Goal: Check status: Check status

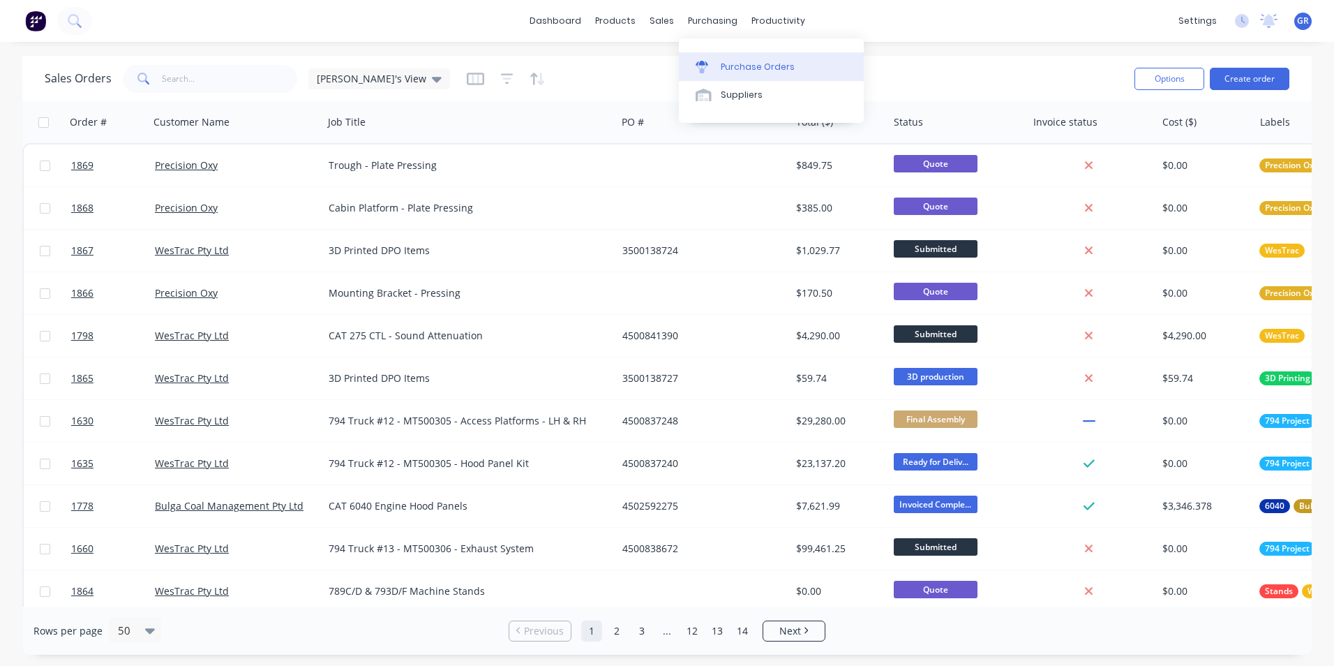
click at [745, 65] on div "Purchase Orders" at bounding box center [758, 67] width 74 height 13
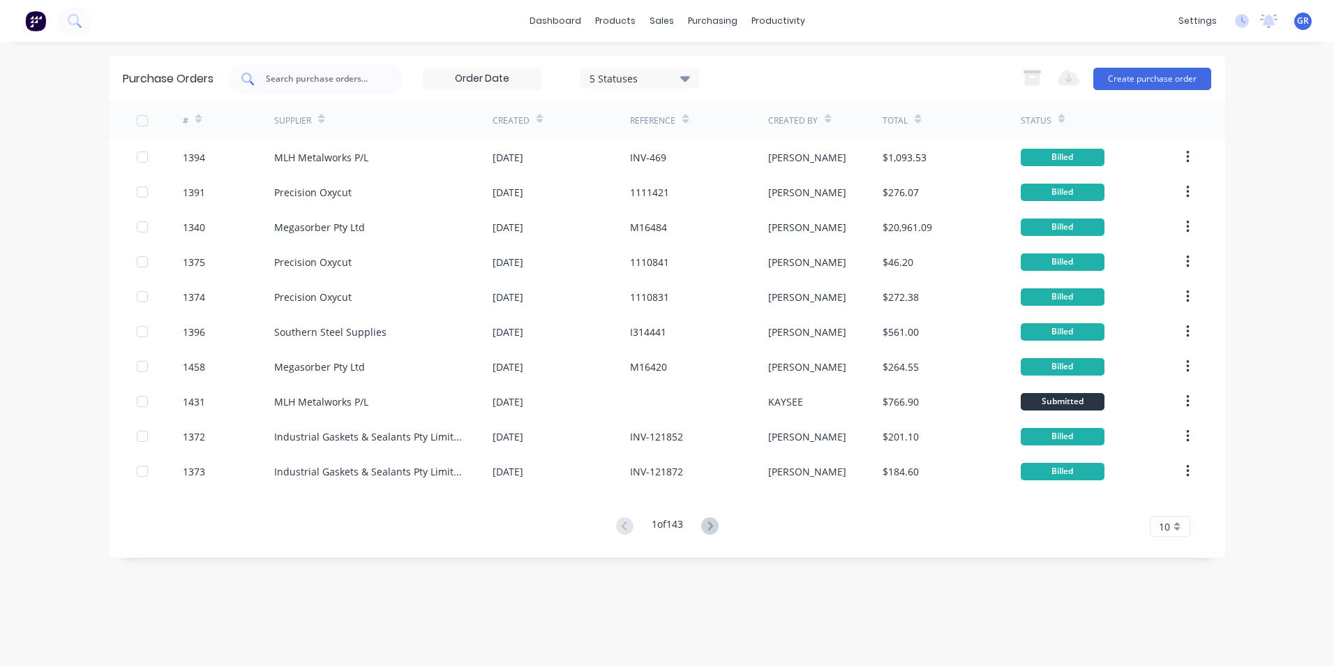
click at [296, 78] on input "text" at bounding box center [322, 79] width 116 height 14
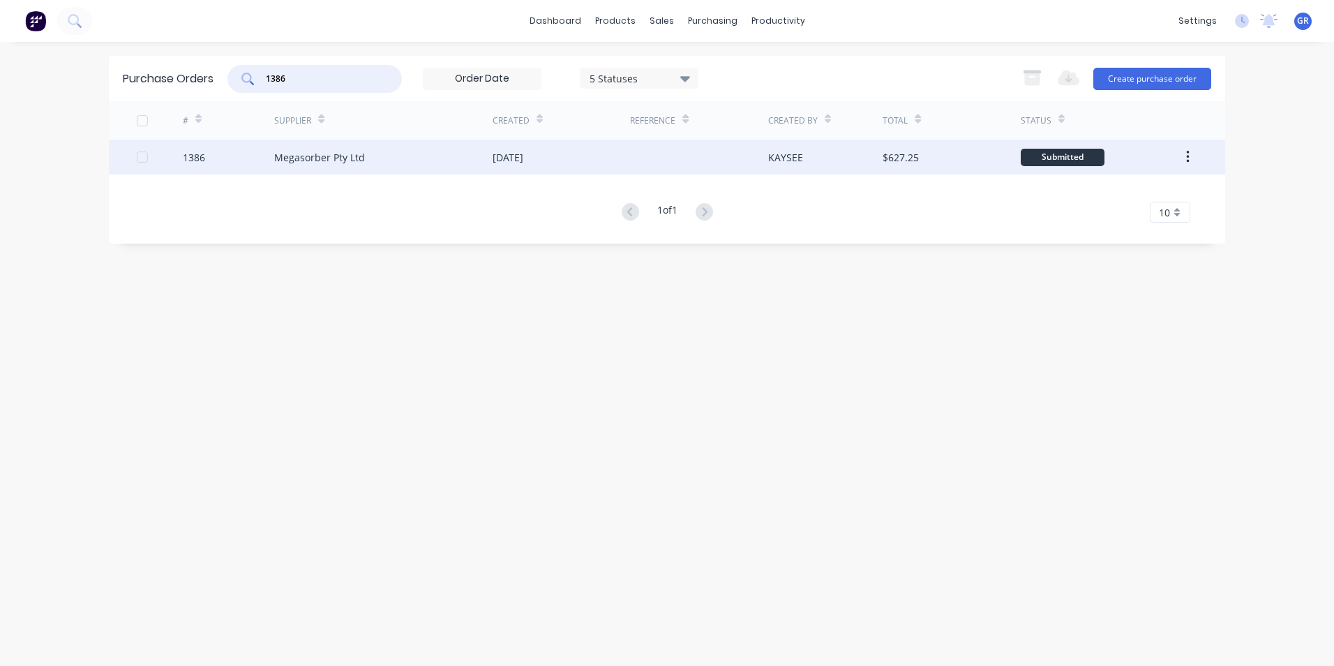
type input "1386"
click at [194, 157] on div "1386" at bounding box center [194, 157] width 22 height 15
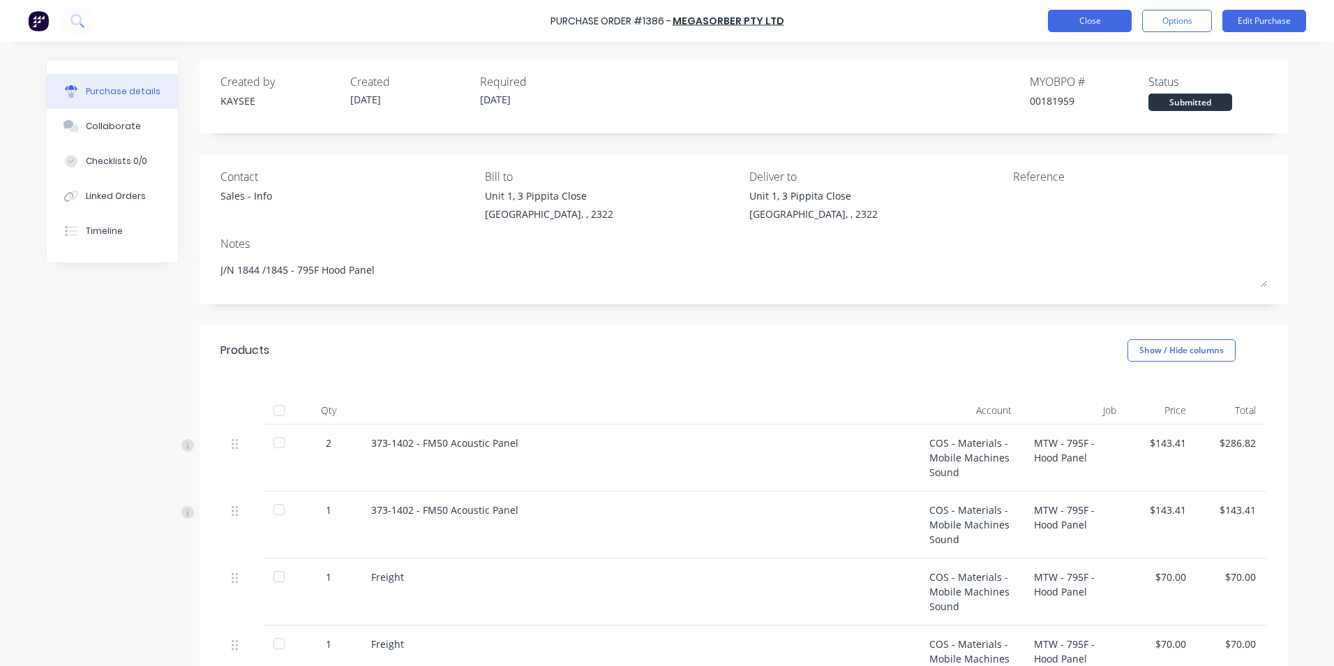
click at [1121, 22] on button "Close" at bounding box center [1090, 21] width 84 height 22
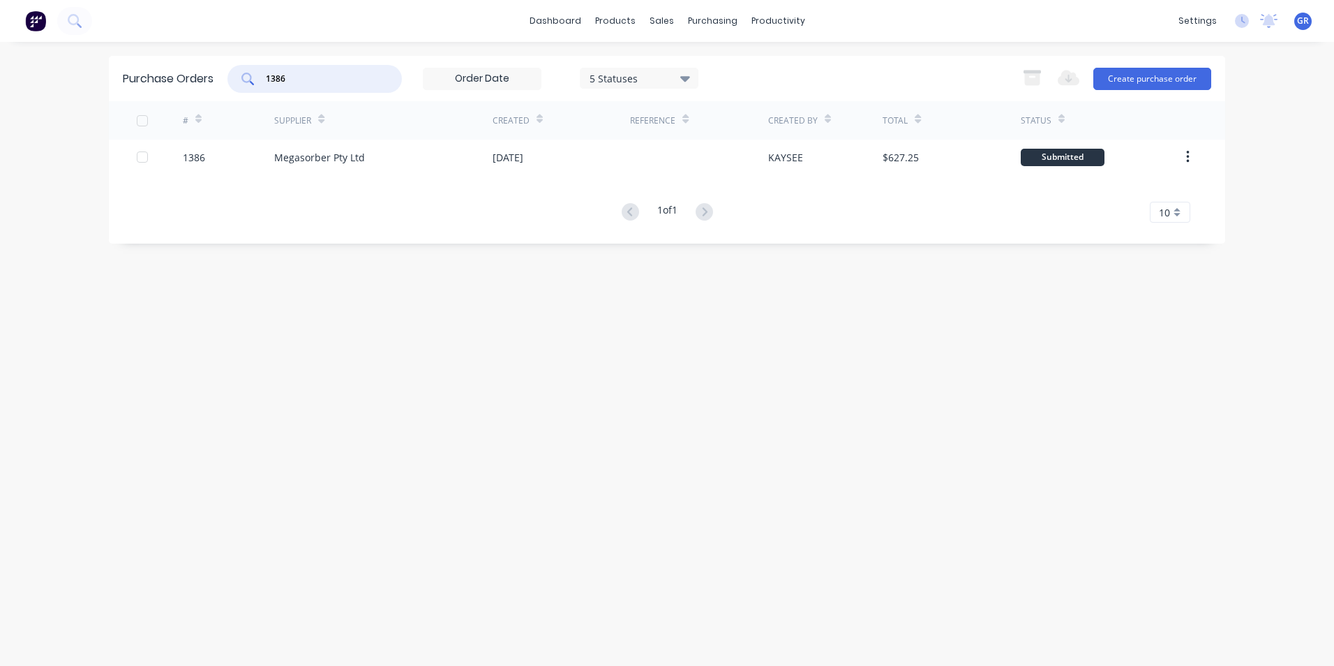
drag, startPoint x: 304, startPoint y: 75, endPoint x: 248, endPoint y: 74, distance: 55.1
click at [248, 74] on div "1386" at bounding box center [314, 79] width 174 height 28
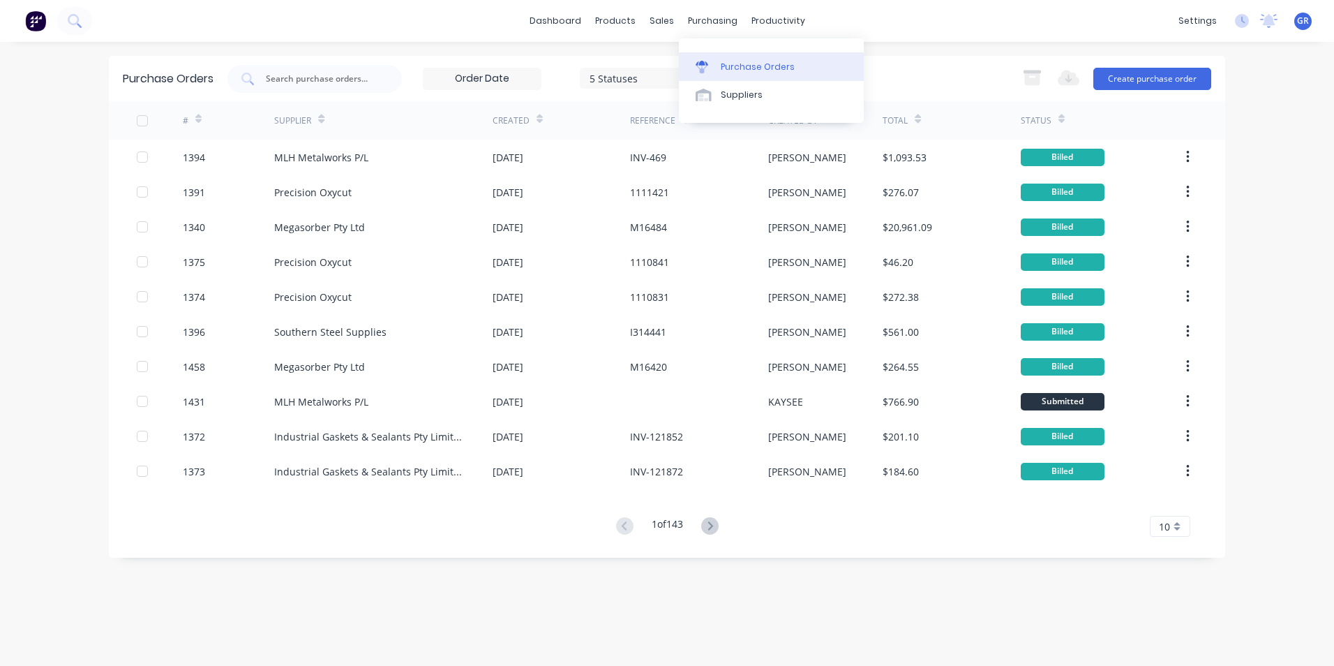
click at [751, 69] on div "Purchase Orders" at bounding box center [758, 67] width 74 height 13
click at [314, 79] on input "text" at bounding box center [322, 79] width 116 height 14
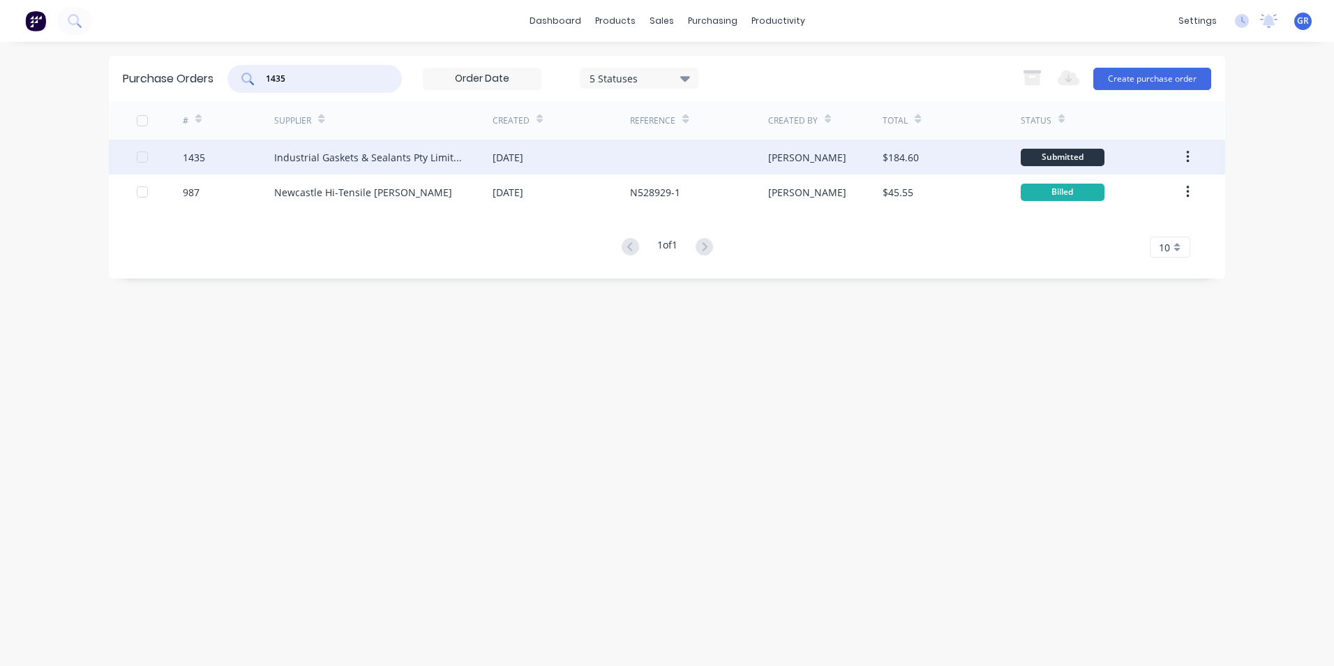
type input "1435"
click at [201, 156] on div "1435" at bounding box center [194, 157] width 22 height 15
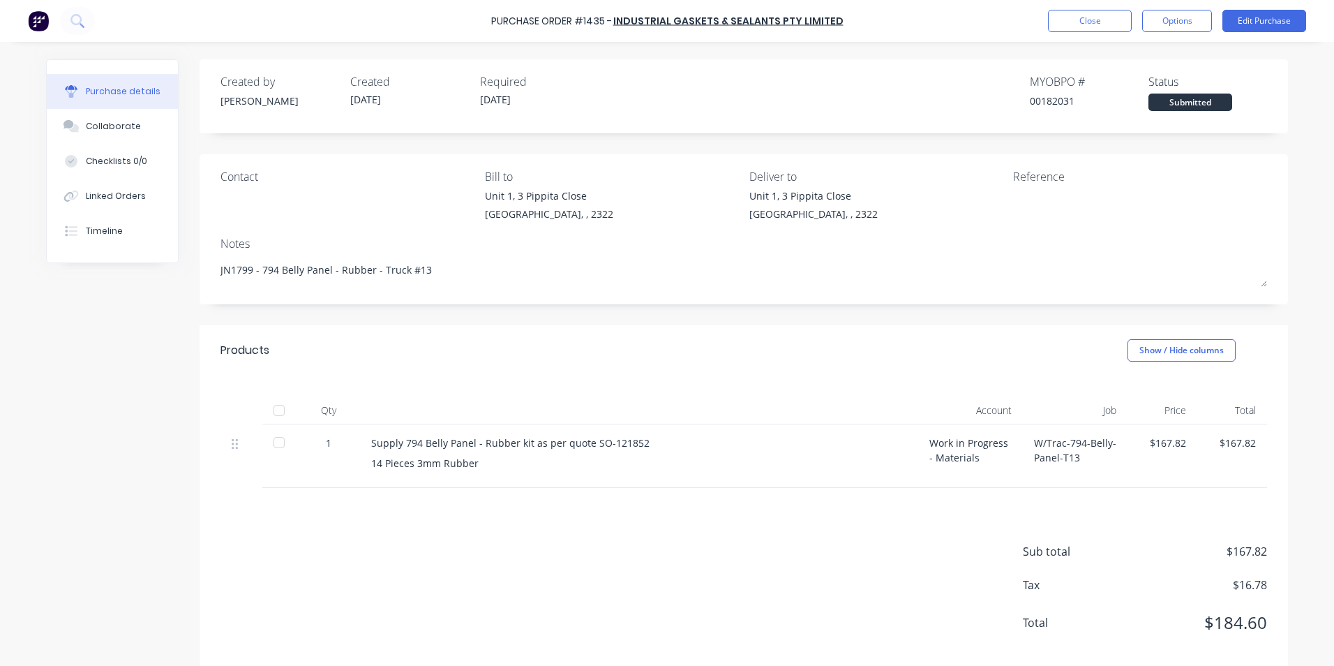
type textarea "x"
click at [1082, 18] on button "Close" at bounding box center [1090, 21] width 84 height 22
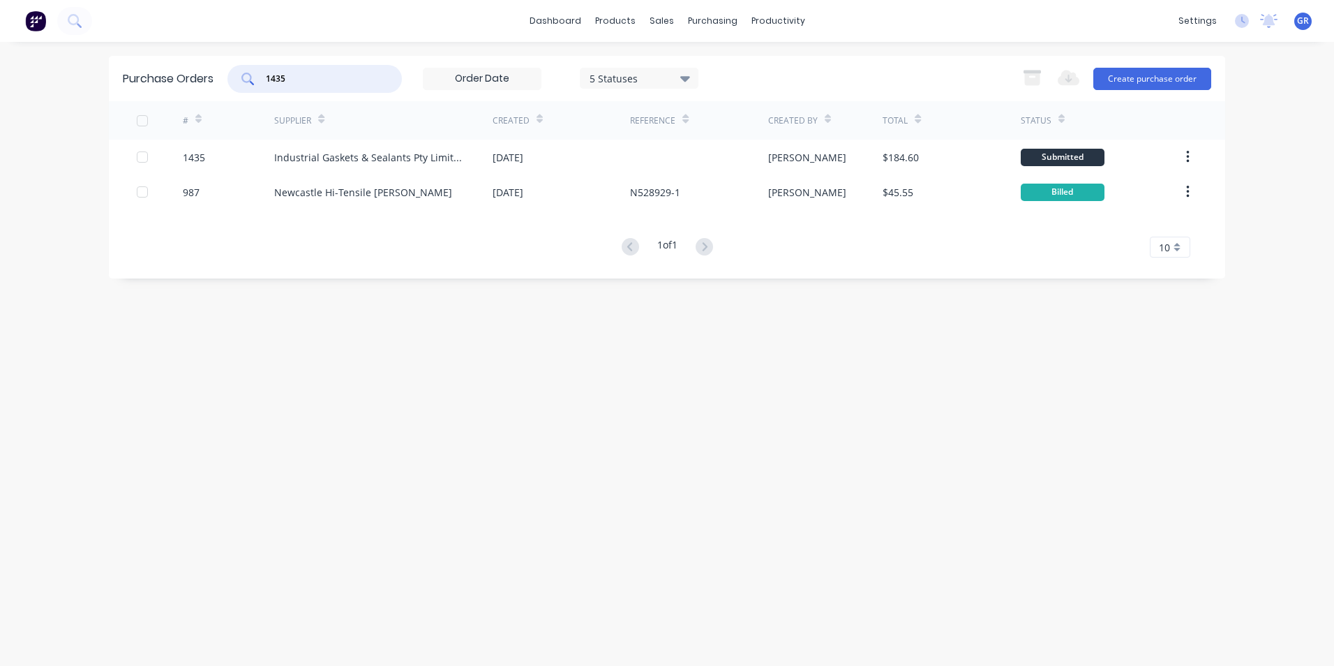
drag, startPoint x: 297, startPoint y: 78, endPoint x: 241, endPoint y: 79, distance: 55.1
click at [241, 79] on div "1435" at bounding box center [314, 79] width 174 height 28
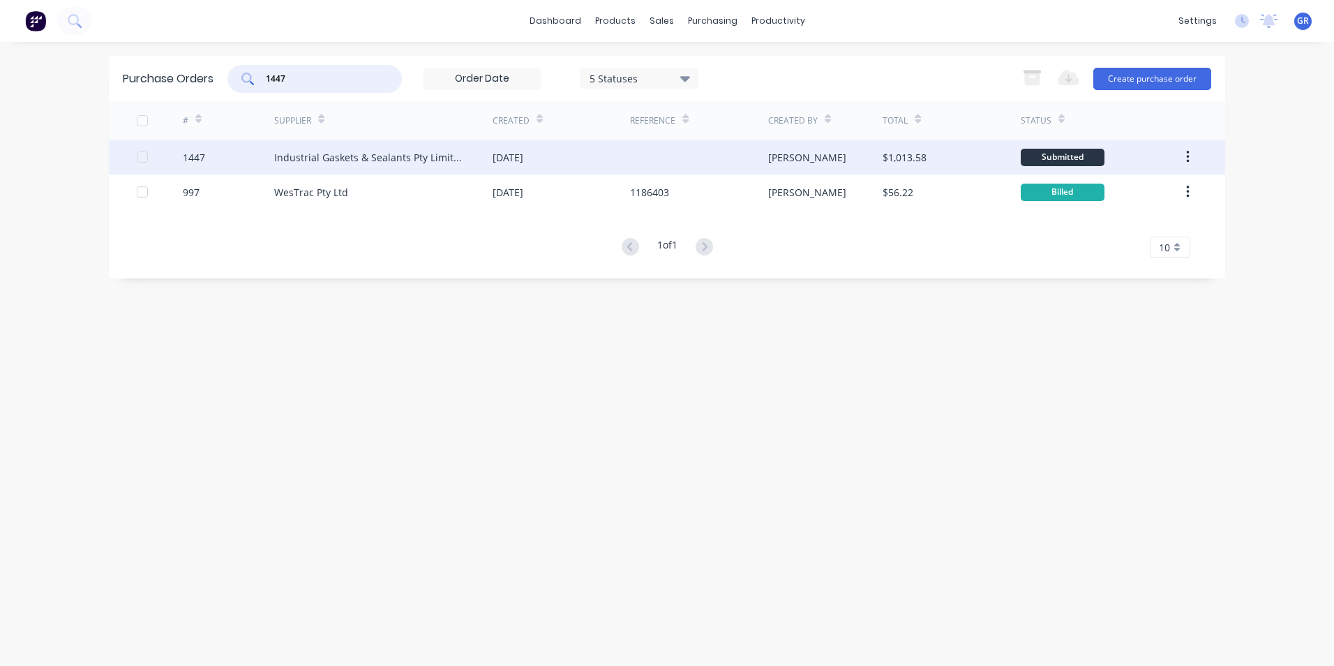
type input "1447"
click at [198, 158] on div "1447" at bounding box center [194, 157] width 22 height 15
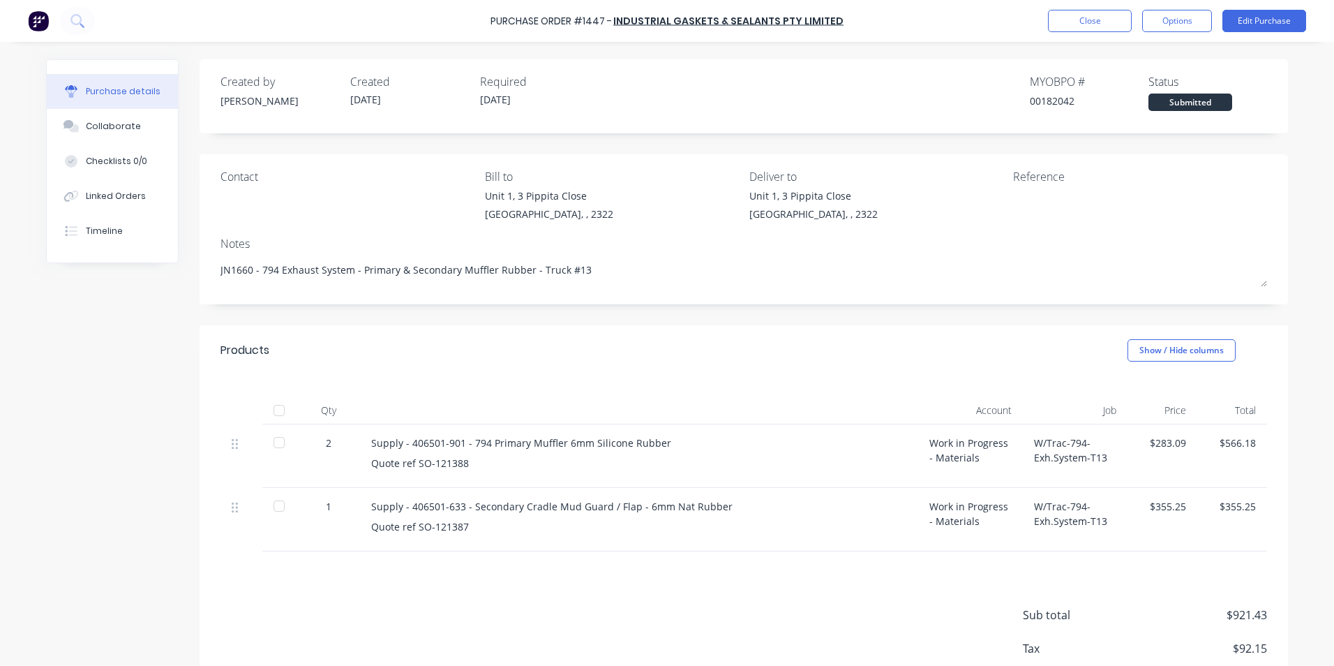
type textarea "x"
click at [1118, 23] on button "Close" at bounding box center [1090, 21] width 84 height 22
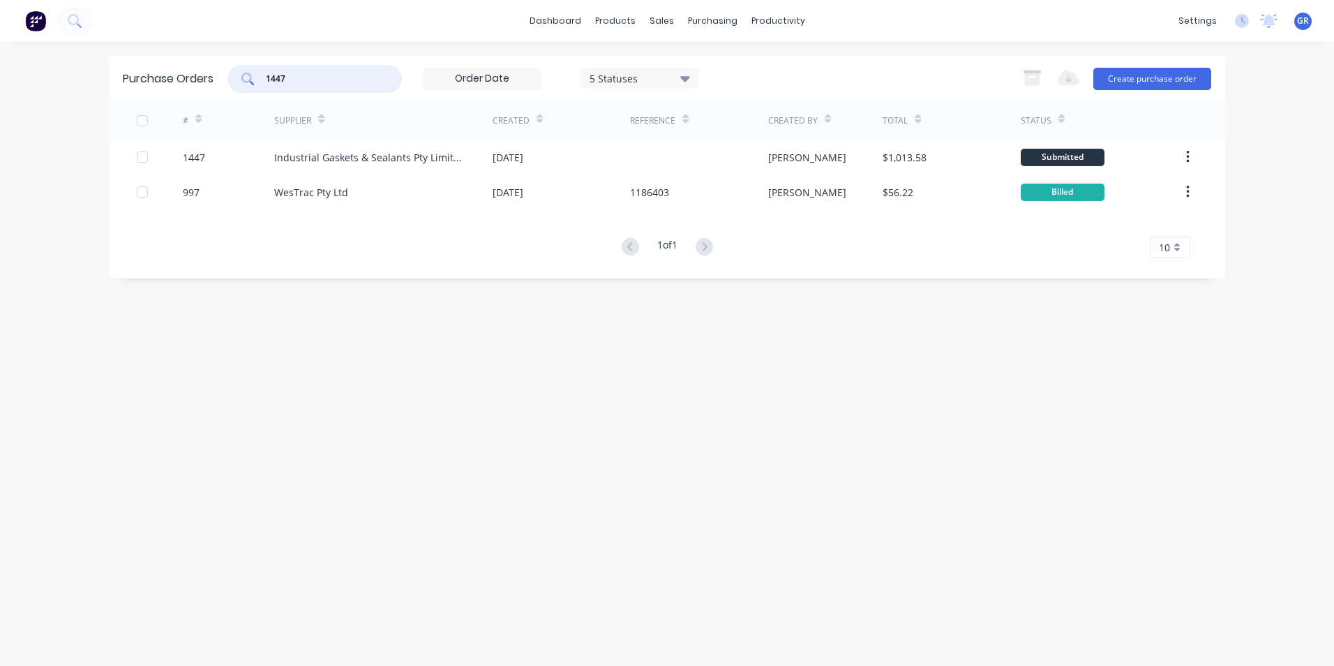
drag, startPoint x: 301, startPoint y: 78, endPoint x: 258, endPoint y: 77, distance: 42.6
click at [258, 77] on div "1447" at bounding box center [314, 79] width 174 height 28
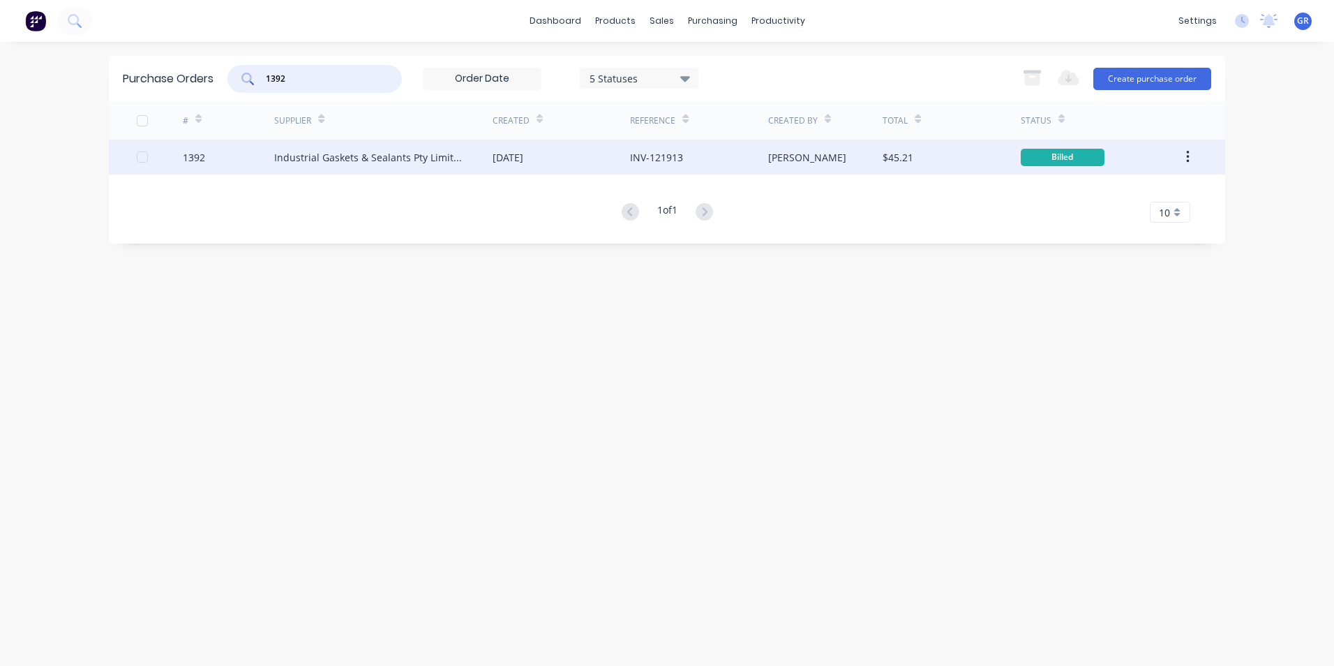
type input "1392"
click at [198, 155] on div "1392" at bounding box center [194, 157] width 22 height 15
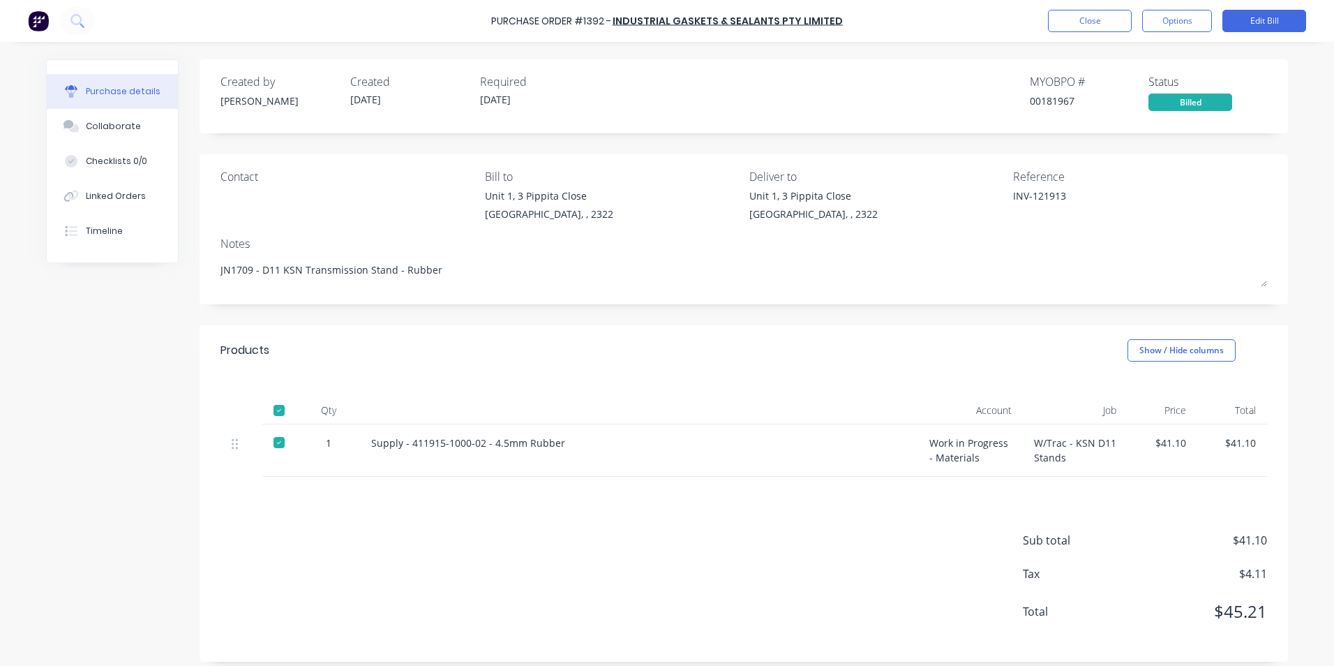
type textarea "x"
click at [1095, 21] on button "Close" at bounding box center [1090, 21] width 84 height 22
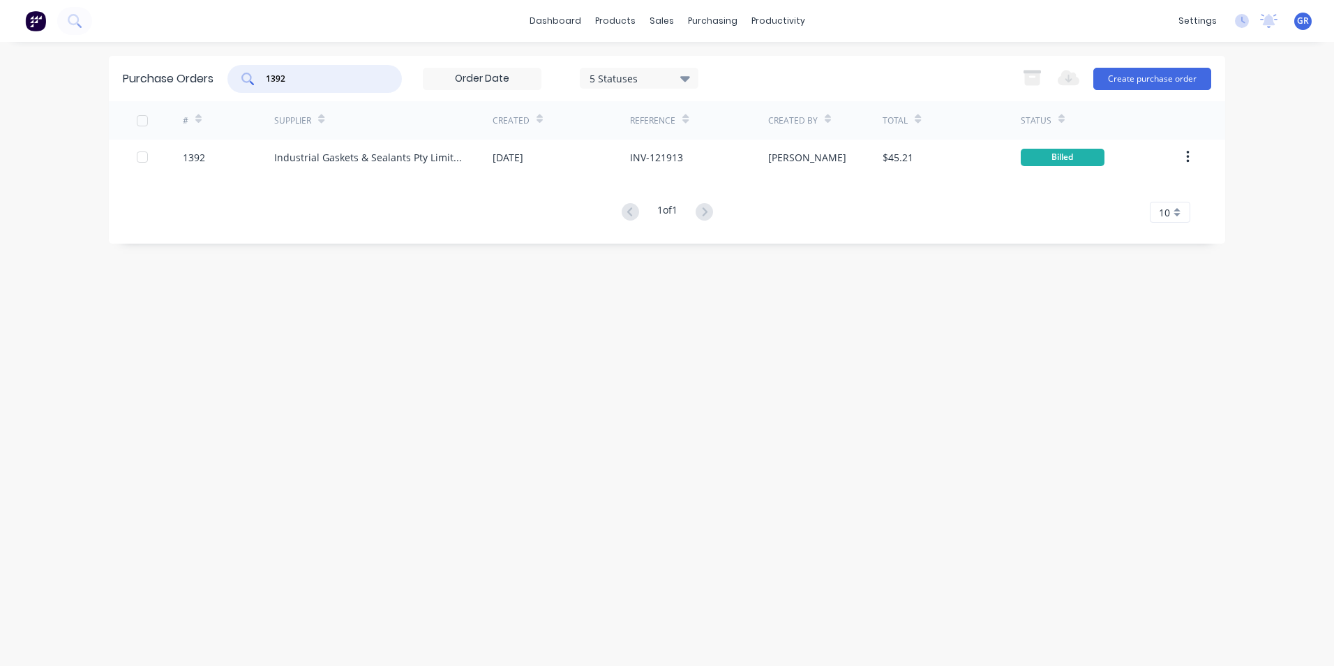
drag, startPoint x: 301, startPoint y: 74, endPoint x: 236, endPoint y: 83, distance: 66.2
click at [236, 83] on div "1392" at bounding box center [314, 79] width 174 height 28
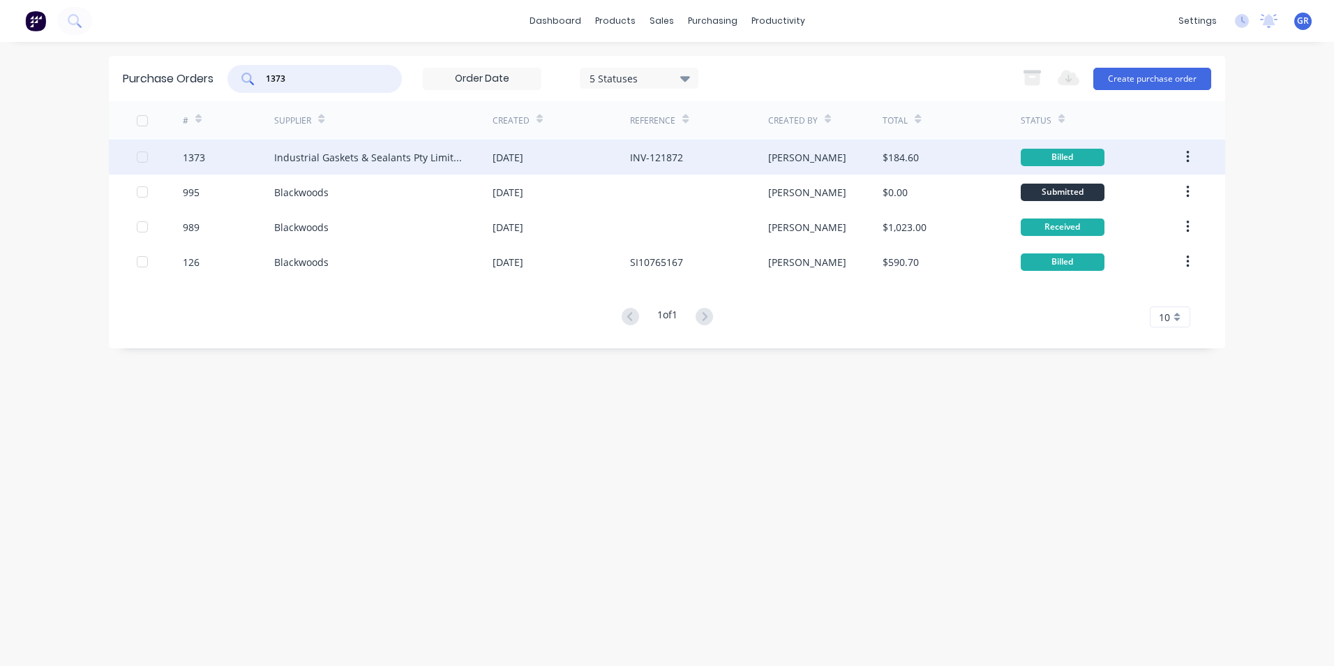
type input "1373"
click at [199, 156] on div "1373" at bounding box center [194, 157] width 22 height 15
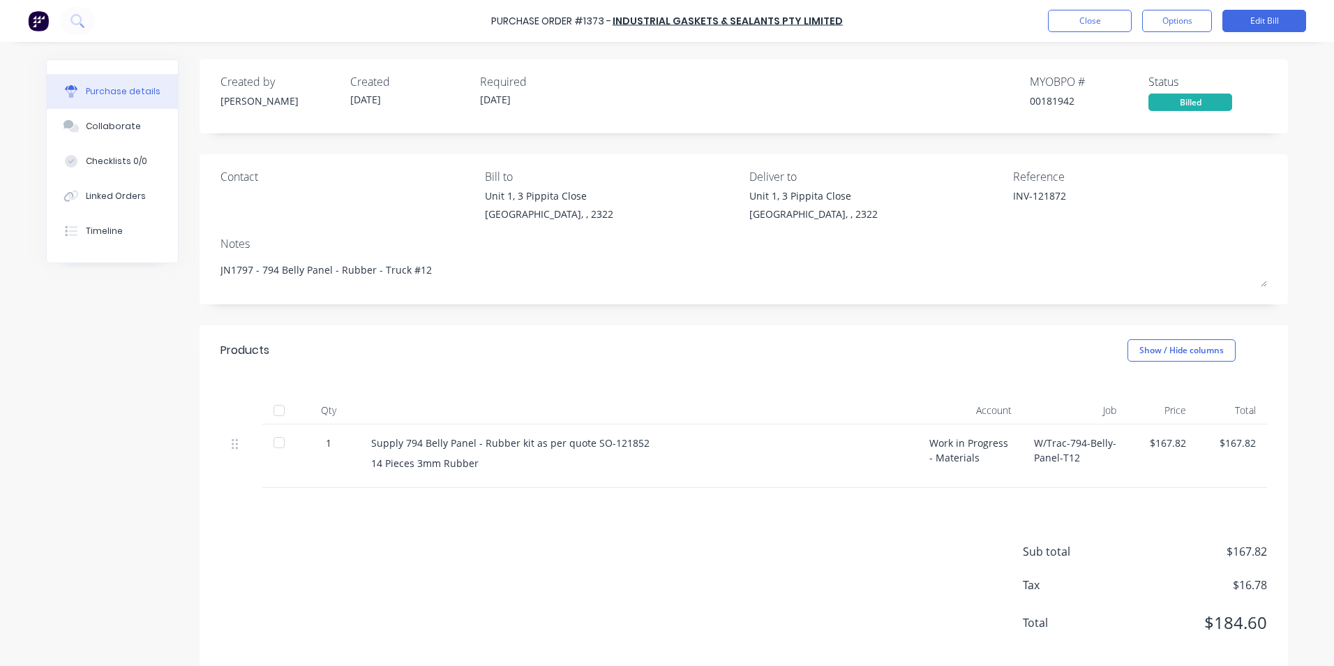
type textarea "x"
